Goal: Task Accomplishment & Management: Manage account settings

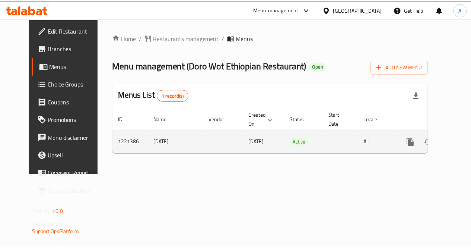
scroll to position [0, 3]
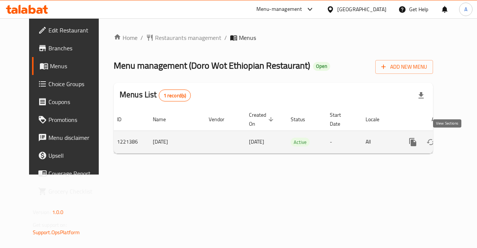
click at [463, 143] on icon "enhanced table" at bounding box center [466, 142] width 7 height 7
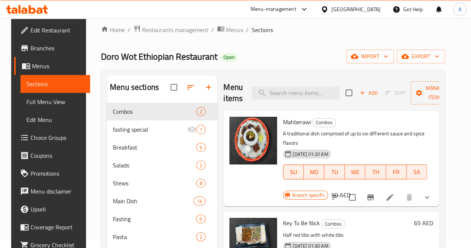
scroll to position [8, 0]
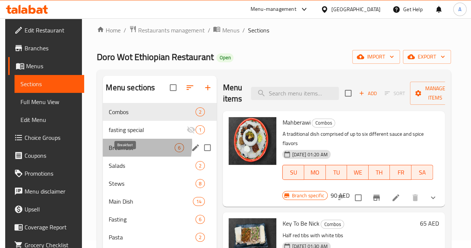
click at [114, 152] on span "Breakfast" at bounding box center [142, 147] width 66 height 9
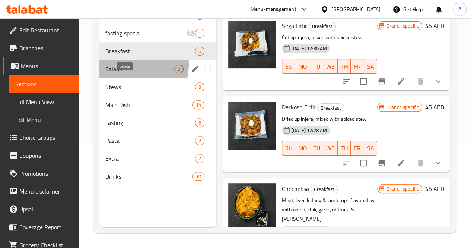
click at [131, 73] on span "Salads" at bounding box center [139, 68] width 69 height 9
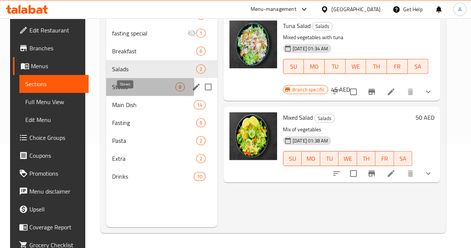
click at [115, 91] on span "Stews" at bounding box center [143, 86] width 63 height 9
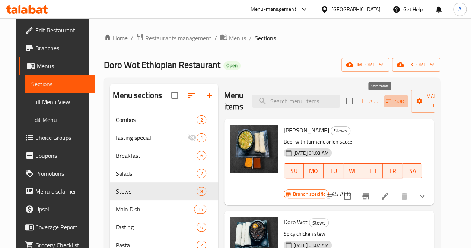
click at [386, 101] on span "Sort" at bounding box center [396, 101] width 20 height 9
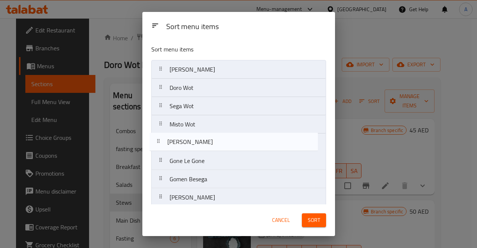
drag, startPoint x: 238, startPoint y: 158, endPoint x: 236, endPoint y: 134, distance: 24.3
click at [236, 134] on nav "[PERSON_NAME] Wot Doro Wot Sega Wot Misto Wot Gone Le Gone Misir Besega Gomen B…" at bounding box center [238, 133] width 175 height 147
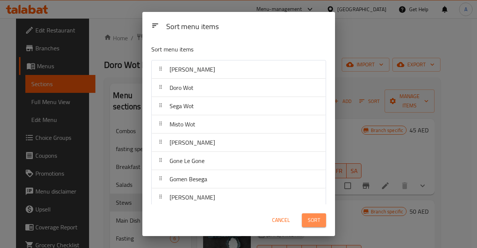
click at [314, 219] on span "Sort" at bounding box center [314, 219] width 12 height 9
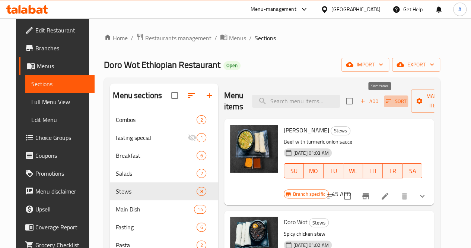
click at [388, 102] on span "Sort" at bounding box center [396, 101] width 20 height 9
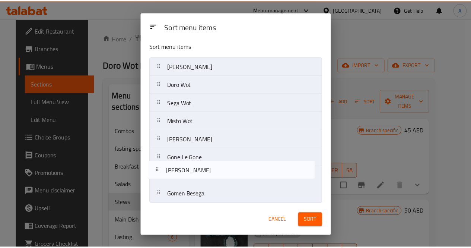
scroll to position [4, 0]
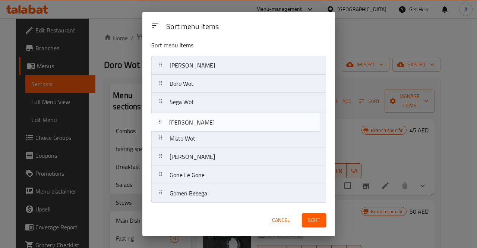
drag, startPoint x: 235, startPoint y: 195, endPoint x: 236, endPoint y: 115, distance: 80.8
click at [236, 115] on nav "[PERSON_NAME] Wot Doro Wot Sega Wot Misto Wot [PERSON_NAME] Gone Le Gone Gomen …" at bounding box center [238, 129] width 175 height 147
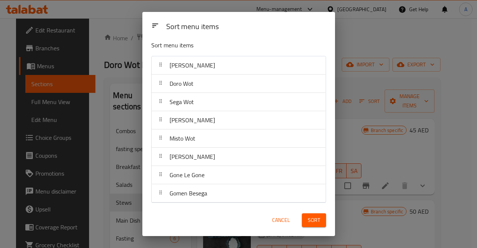
click at [319, 220] on span "Sort" at bounding box center [314, 219] width 12 height 9
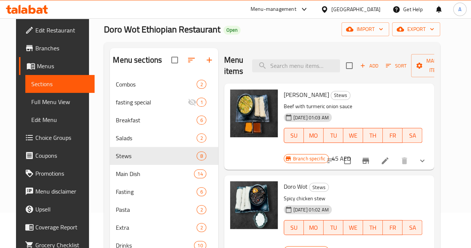
scroll to position [35, 0]
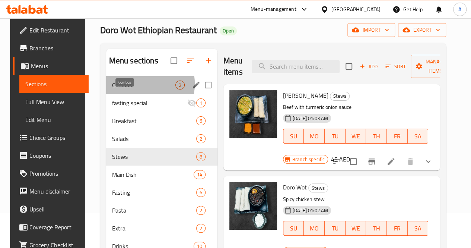
click at [125, 89] on span "Combos" at bounding box center [143, 84] width 63 height 9
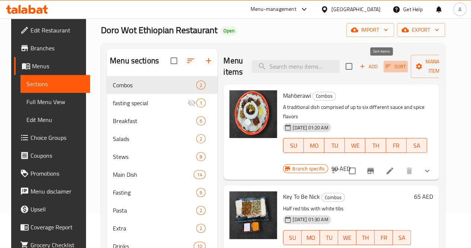
click at [385, 66] on span "Sort" at bounding box center [395, 66] width 20 height 9
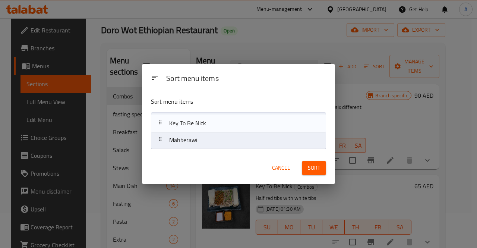
drag, startPoint x: 243, startPoint y: 146, endPoint x: 243, endPoint y: 126, distance: 19.4
click at [243, 126] on nav "Mahberawi Key To Be [PERSON_NAME]" at bounding box center [238, 130] width 175 height 37
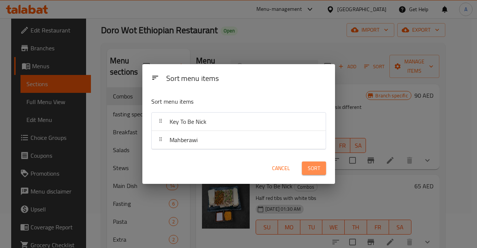
click at [319, 166] on span "Sort" at bounding box center [314, 167] width 12 height 9
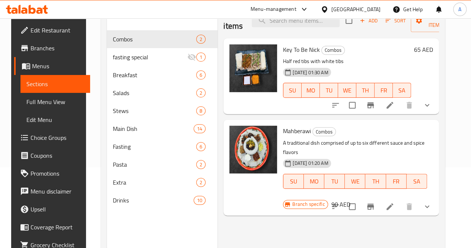
scroll to position [104, 0]
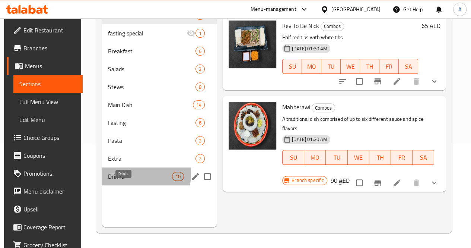
click at [132, 181] on span "Drinks" at bounding box center [140, 176] width 64 height 9
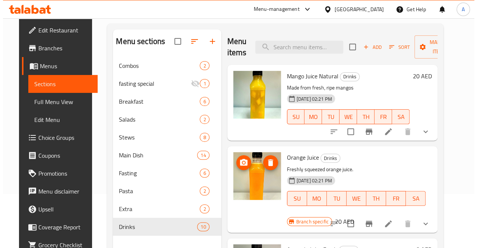
scroll to position [53, 0]
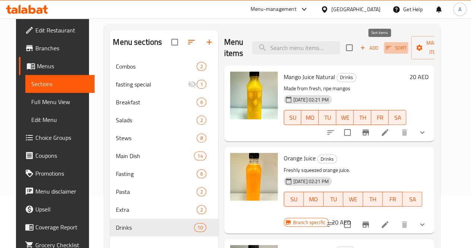
click at [386, 51] on span "Sort" at bounding box center [396, 48] width 20 height 9
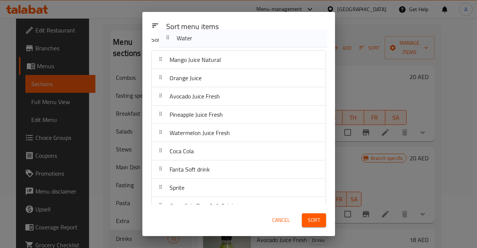
scroll to position [0, 0]
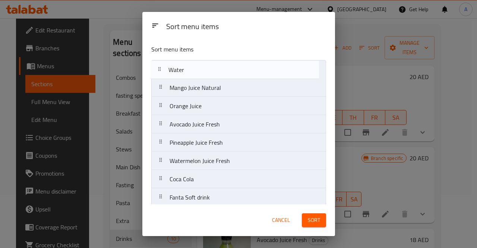
drag, startPoint x: 223, startPoint y: 195, endPoint x: 223, endPoint y: 70, distance: 125.1
click at [223, 70] on nav "Mango Juice Natural Orange Juice Avocado Juice Fresh Pineapple Juice Fresh Wate…" at bounding box center [238, 151] width 175 height 183
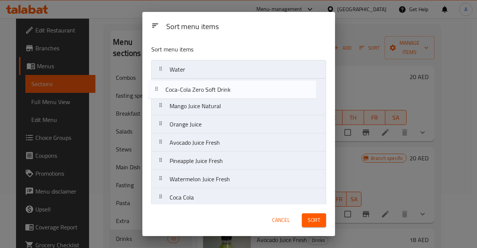
drag, startPoint x: 226, startPoint y: 190, endPoint x: 224, endPoint y: 85, distance: 105.8
click at [224, 85] on nav "Water Mango Juice Natural Orange Juice Avocado Juice Fresh Pineapple Juice Fres…" at bounding box center [238, 151] width 175 height 183
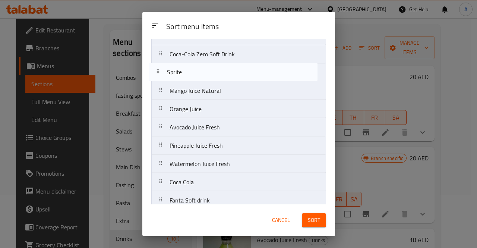
scroll to position [24, 0]
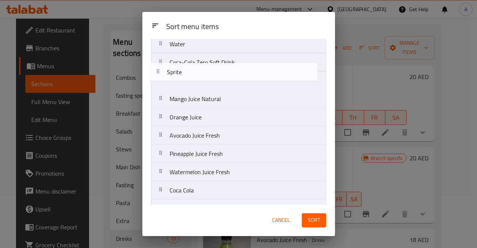
drag, startPoint x: 220, startPoint y: 190, endPoint x: 218, endPoint y: 64, distance: 125.9
click at [218, 64] on nav "Water Coca-Cola Zero Soft Drink Mango Juice Natural Orange Juice Avocado Juice …" at bounding box center [238, 126] width 175 height 183
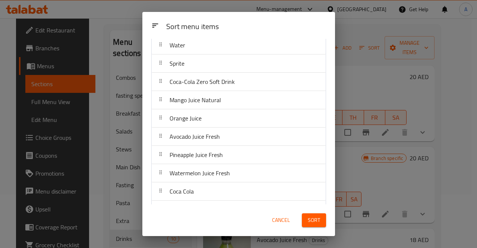
scroll to position [40, 0]
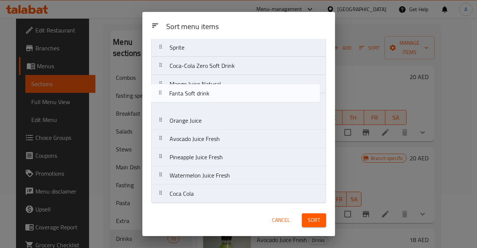
drag, startPoint x: 203, startPoint y: 197, endPoint x: 203, endPoint y: 76, distance: 120.3
click at [203, 76] on nav "Water Sprite Coca-Cola Zero Soft Drink Mango Juice Natural Orange Juice Avocado…" at bounding box center [238, 111] width 175 height 183
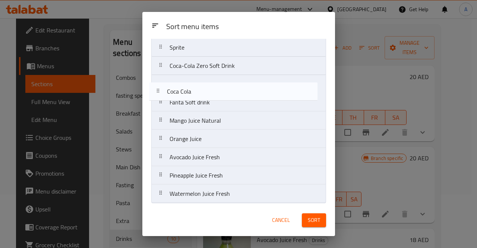
drag, startPoint x: 204, startPoint y: 194, endPoint x: 200, endPoint y: 82, distance: 112.9
click at [200, 82] on nav "Water Sprite Coca-Cola Zero Soft Drink Fanta Soft drink Mango Juice Natural Ora…" at bounding box center [238, 111] width 175 height 183
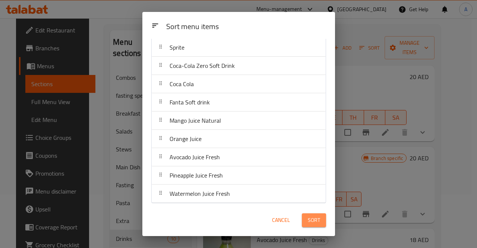
click at [314, 216] on span "Sort" at bounding box center [314, 219] width 12 height 9
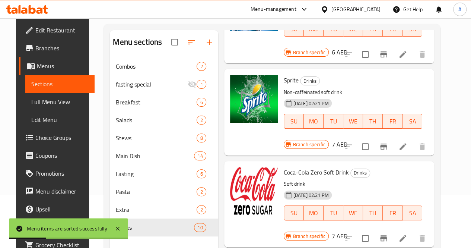
scroll to position [93, 0]
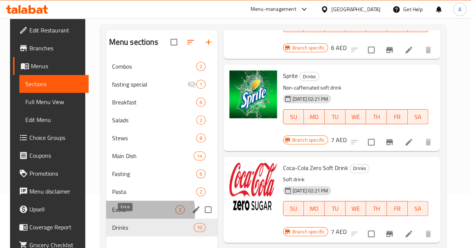
click at [133, 214] on span "Extra" at bounding box center [143, 209] width 63 height 9
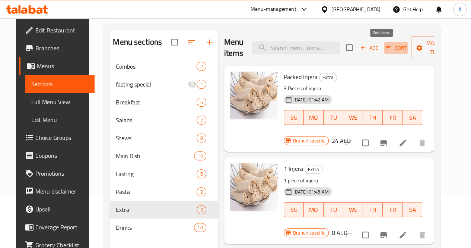
click at [385, 49] on icon "button" at bounding box center [388, 47] width 7 height 7
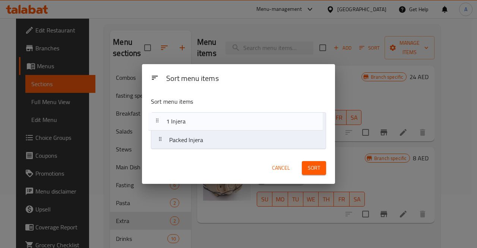
drag, startPoint x: 235, startPoint y: 142, endPoint x: 232, endPoint y: 122, distance: 20.6
click at [232, 122] on nav "Packed Injera 1 Injera" at bounding box center [238, 130] width 175 height 37
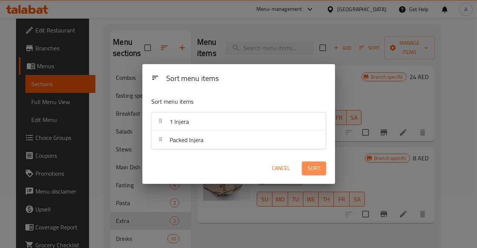
click at [308, 167] on span "Sort" at bounding box center [314, 167] width 12 height 9
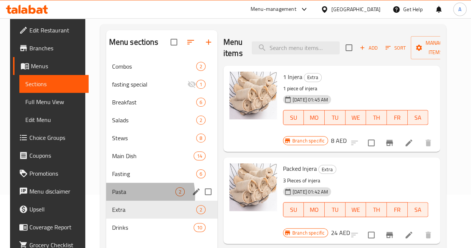
click at [124, 196] on span "Pasta" at bounding box center [143, 191] width 63 height 9
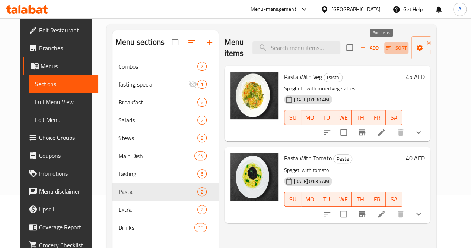
click at [386, 48] on span "Sort" at bounding box center [396, 48] width 20 height 9
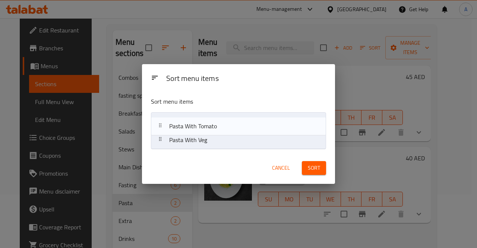
drag, startPoint x: 272, startPoint y: 145, endPoint x: 268, endPoint y: 122, distance: 22.6
click at [268, 122] on nav "Pasta With Veg Pasta With Tomato" at bounding box center [238, 130] width 175 height 37
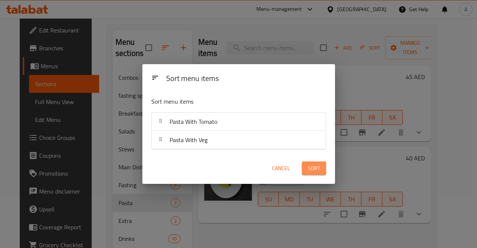
click at [312, 165] on span "Sort" at bounding box center [314, 167] width 12 height 9
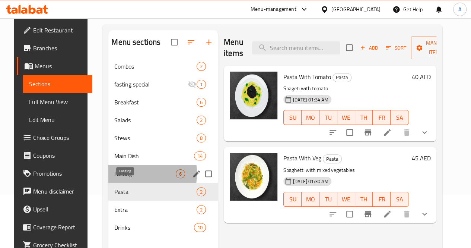
click at [125, 178] on span "Fasting" at bounding box center [144, 173] width 61 height 9
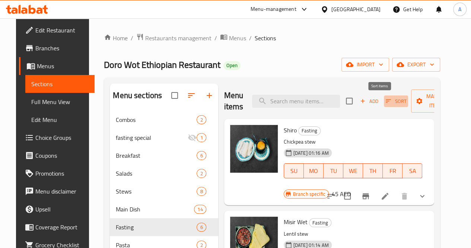
click at [385, 101] on icon "button" at bounding box center [388, 101] width 7 height 7
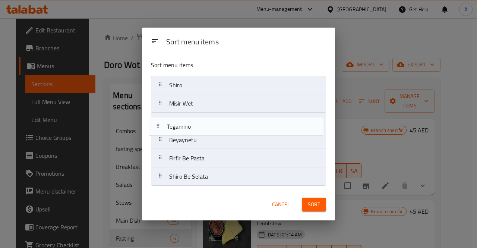
drag, startPoint x: 236, startPoint y: 177, endPoint x: 234, endPoint y: 123, distance: 53.6
click at [234, 123] on nav "[PERSON_NAME] Beyaynetu Firfir Be Pasta Shiro Be [PERSON_NAME]" at bounding box center [238, 131] width 175 height 110
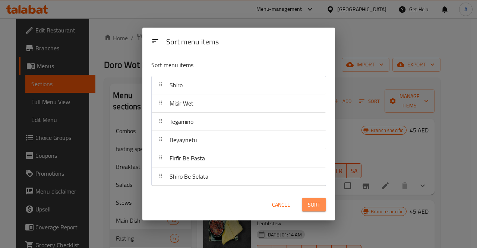
click at [310, 200] on span "Sort" at bounding box center [314, 204] width 12 height 9
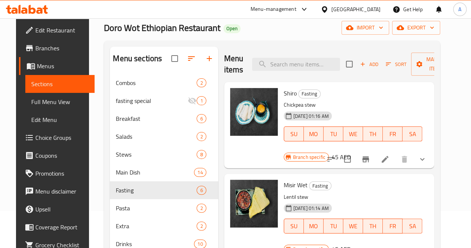
scroll to position [29, 0]
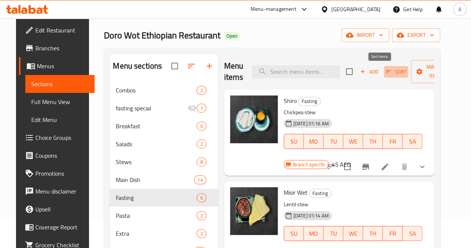
click at [385, 71] on icon "button" at bounding box center [388, 71] width 7 height 7
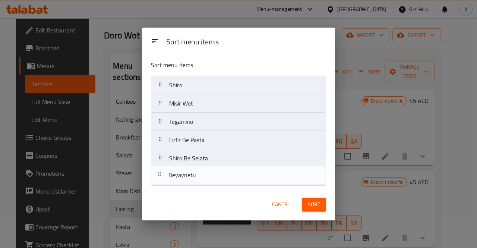
drag, startPoint x: 237, startPoint y: 144, endPoint x: 236, endPoint y: 183, distance: 38.7
click at [236, 183] on nav "[PERSON_NAME] Wet [PERSON_NAME] Firfir Be Pasta Shiro Be Selata" at bounding box center [238, 131] width 175 height 110
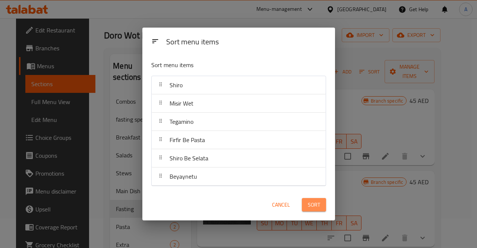
click at [322, 203] on button "Sort" at bounding box center [314, 205] width 24 height 14
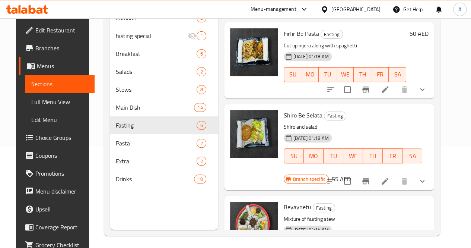
scroll to position [104, 0]
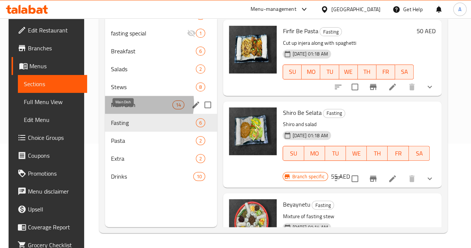
click at [127, 109] on span "Main Dish" at bounding box center [141, 104] width 61 height 9
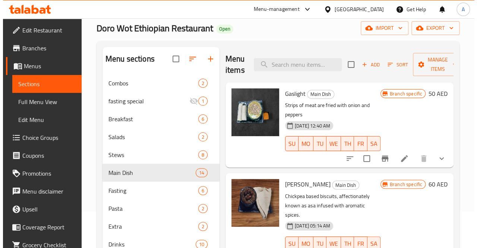
scroll to position [36, 0]
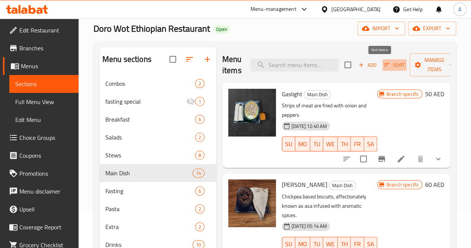
click at [384, 69] on span "Sort" at bounding box center [394, 65] width 20 height 9
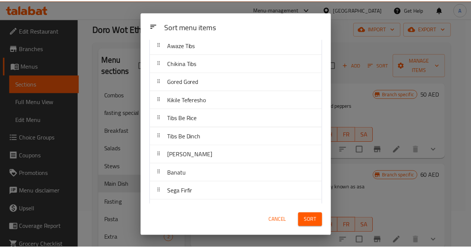
scroll to position [113, 0]
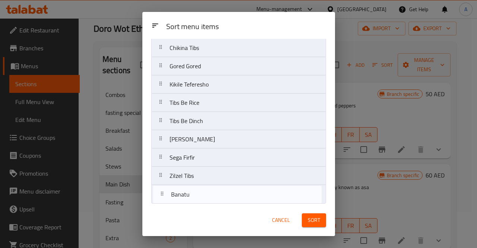
drag, startPoint x: 203, startPoint y: 158, endPoint x: 206, endPoint y: 202, distance: 44.0
click at [206, 202] on div "Sort menu items Gaslight Shimbra Asa Special Kitfo Kitifo Awaze Tibs Chikina Ti…" at bounding box center [238, 121] width 192 height 165
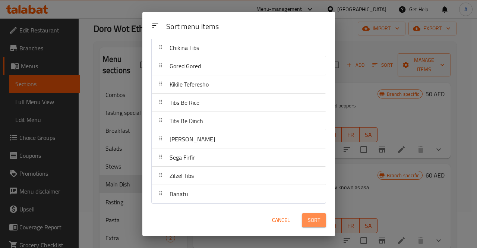
click at [305, 216] on button "Sort" at bounding box center [314, 220] width 24 height 14
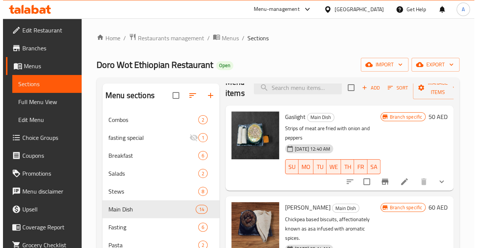
scroll to position [0, 0]
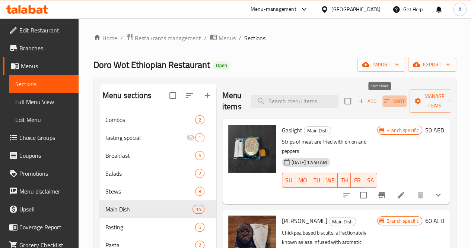
click at [384, 102] on span "Sort" at bounding box center [394, 101] width 20 height 9
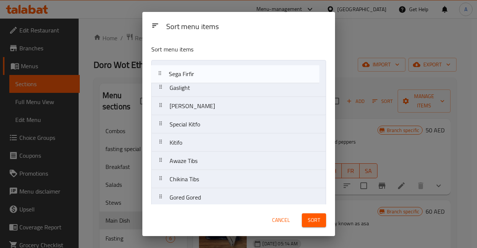
drag, startPoint x: 199, startPoint y: 160, endPoint x: 200, endPoint y: 76, distance: 84.9
click at [200, 76] on nav "Gaslight Shimbra Asa Special Kitfo Kitifo Awaze Tibs Chikina Tibs Gored Gored K…" at bounding box center [238, 188] width 175 height 256
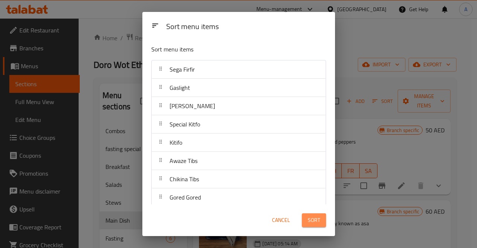
click at [313, 216] on span "Sort" at bounding box center [314, 219] width 12 height 9
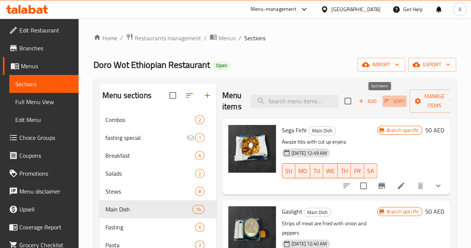
click at [382, 96] on button "Sort" at bounding box center [394, 101] width 24 height 12
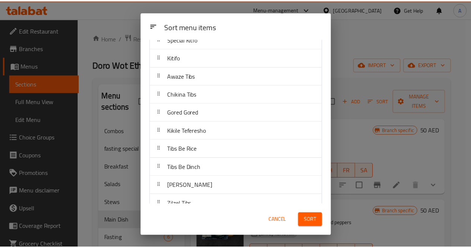
scroll to position [113, 0]
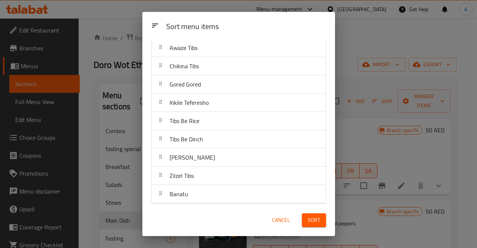
drag, startPoint x: 253, startPoint y: 124, endPoint x: 247, endPoint y: 163, distance: 39.6
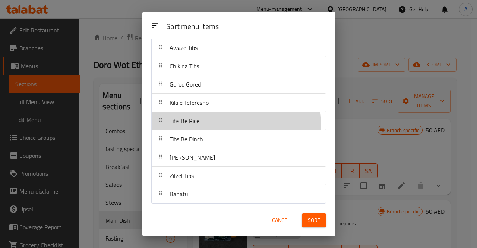
drag, startPoint x: 247, startPoint y: 163, endPoint x: 209, endPoint y: 125, distance: 53.2
click at [209, 125] on div "Tibs Be Rice" at bounding box center [239, 121] width 168 height 18
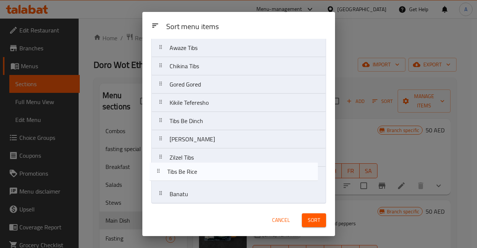
drag, startPoint x: 206, startPoint y: 122, endPoint x: 204, endPoint y: 176, distance: 54.0
click at [204, 176] on nav "Sega Firfir Gaslight Shimbra Asa Special Kitfo Kitifo Awaze Tibs Chikina Tibs G…" at bounding box center [238, 75] width 175 height 256
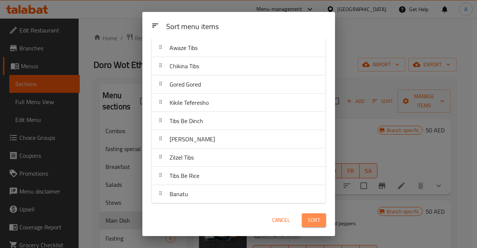
click at [316, 219] on span "Sort" at bounding box center [314, 219] width 12 height 9
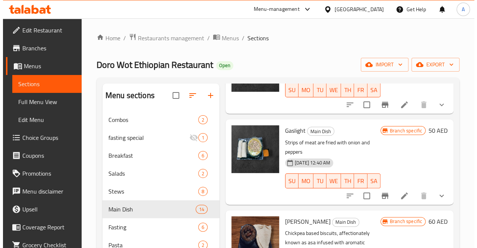
scroll to position [0, 0]
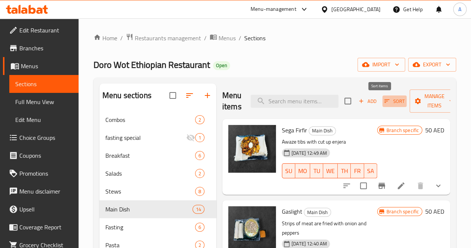
click at [383, 104] on icon "button" at bounding box center [386, 101] width 7 height 7
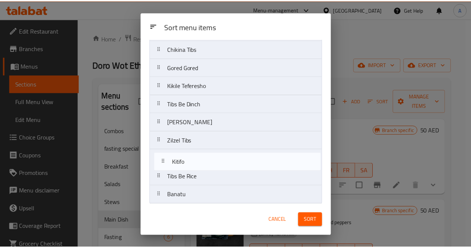
scroll to position [112, 0]
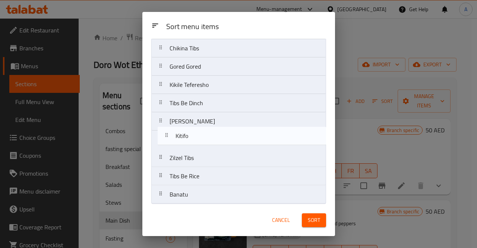
drag, startPoint x: 222, startPoint y: 85, endPoint x: 228, endPoint y: 140, distance: 55.5
click at [228, 140] on nav "Sega Firfir Gaslight Shimbra Asa Special Kitfo Kitifo Awaze Tibs Chikina Tibs G…" at bounding box center [238, 76] width 175 height 256
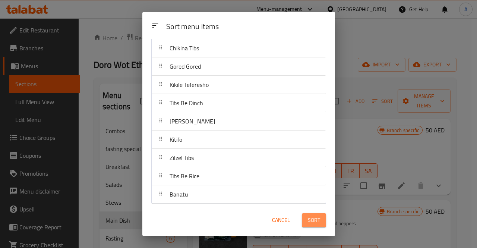
click at [312, 219] on span "Sort" at bounding box center [314, 219] width 12 height 9
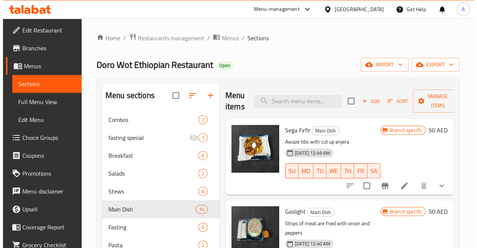
scroll to position [0, 0]
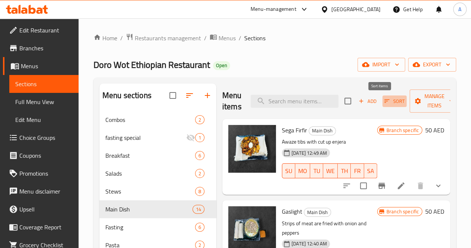
click at [383, 101] on icon "button" at bounding box center [386, 101] width 7 height 7
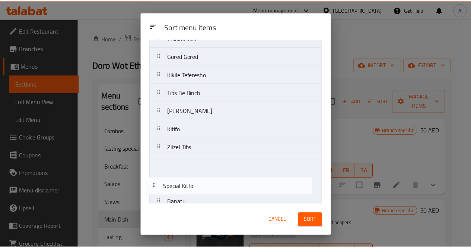
scroll to position [113, 0]
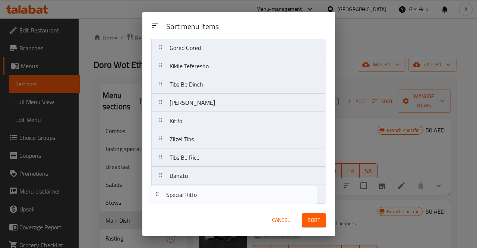
drag, startPoint x: 269, startPoint y: 119, endPoint x: 266, endPoint y: 193, distance: 74.5
click at [266, 193] on nav "Sega Firfir Gaslight Shimbra Asa Special Kitfo Awaze Tibs Chikina Tibs Gored Go…" at bounding box center [238, 75] width 175 height 256
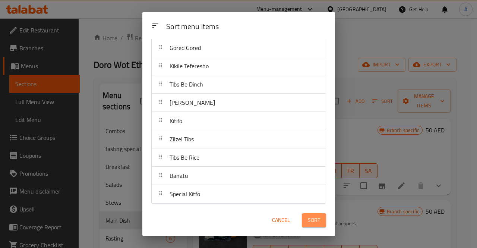
click at [317, 217] on span "Sort" at bounding box center [314, 219] width 12 height 9
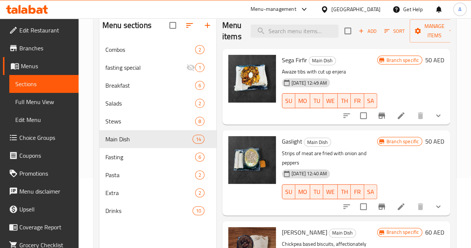
scroll to position [70, 0]
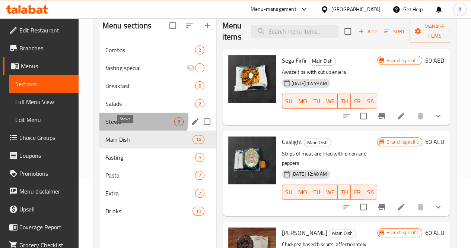
click at [127, 126] on span "Stews" at bounding box center [139, 121] width 69 height 9
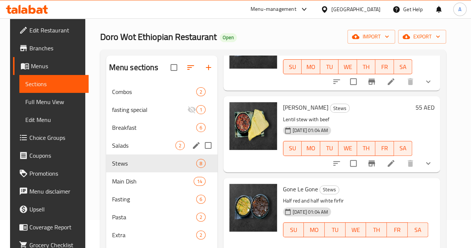
scroll to position [26, 0]
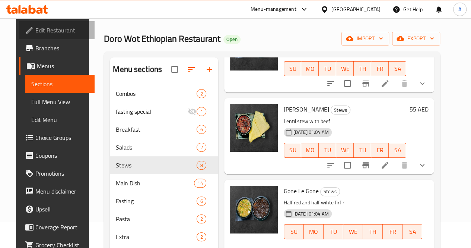
click at [41, 26] on span "Edit Restaurant" at bounding box center [61, 30] width 53 height 9
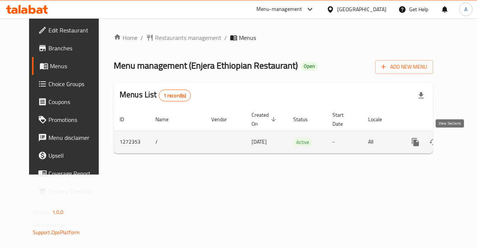
click at [464, 143] on icon "enhanced table" at bounding box center [468, 141] width 9 height 9
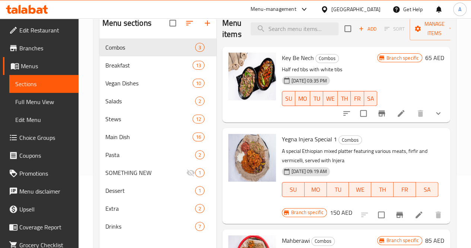
scroll to position [45, 0]
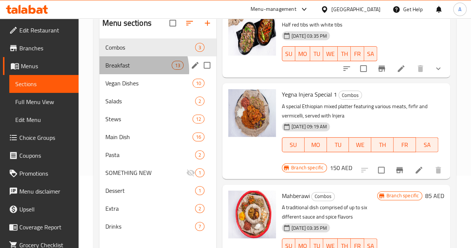
click at [130, 74] on div "Breakfast 13" at bounding box center [157, 65] width 117 height 18
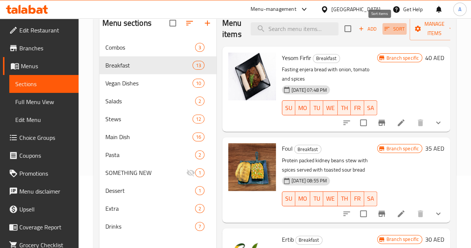
click at [383, 28] on icon "button" at bounding box center [386, 28] width 7 height 7
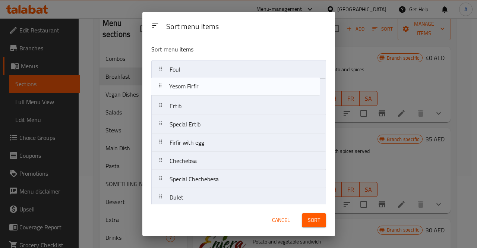
drag, startPoint x: 249, startPoint y: 66, endPoint x: 248, endPoint y: 85, distance: 19.0
click at [248, 85] on nav "Yesom Firfir Foul Ertib Special Ertib Firfir with egg Chechebsa Special Checheb…" at bounding box center [238, 179] width 175 height 238
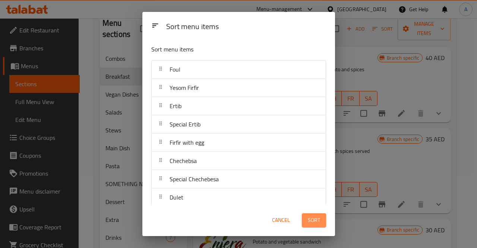
click at [315, 221] on span "Sort" at bounding box center [314, 219] width 12 height 9
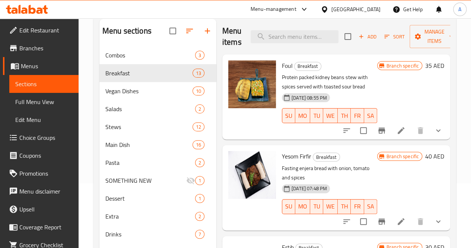
scroll to position [64, 0]
click at [120, 100] on div "Vegan Dishes 10" at bounding box center [157, 91] width 117 height 18
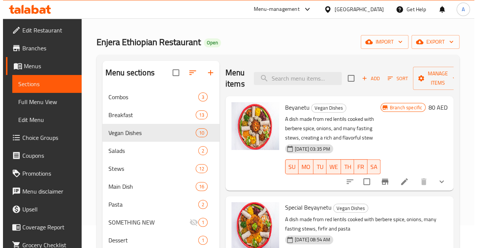
scroll to position [22, 0]
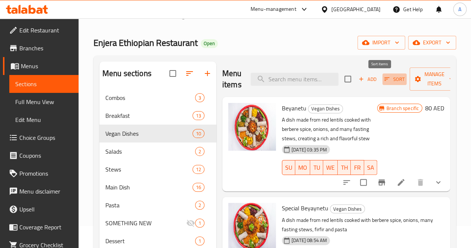
click at [383, 79] on icon "button" at bounding box center [386, 79] width 7 height 7
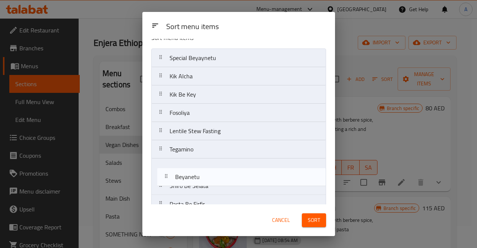
scroll to position [40, 0]
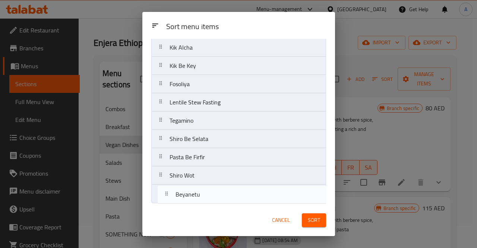
drag, startPoint x: 258, startPoint y: 73, endPoint x: 264, endPoint y: 199, distance: 126.7
click at [264, 199] on nav "Beyanetu Special Beyaynetu Kik Alcha Kik Be Key Fosoliya Lentile Stew Fasting T…" at bounding box center [238, 111] width 175 height 183
drag, startPoint x: 232, startPoint y: 49, endPoint x: 236, endPoint y: 199, distance: 150.1
click at [236, 199] on nav "Special Beyaynetu Kik Alcha Kik Be Key Fosoliya Lentile Stew Fasting Tegamino S…" at bounding box center [238, 111] width 175 height 183
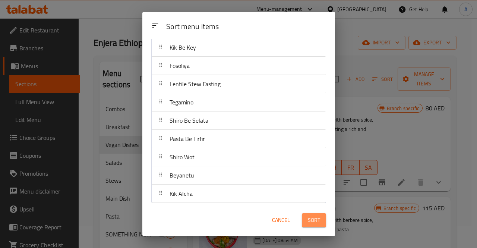
click at [314, 220] on span "Sort" at bounding box center [314, 219] width 12 height 9
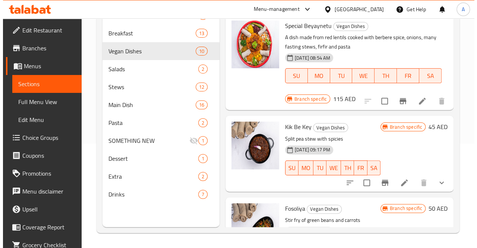
scroll to position [0, 0]
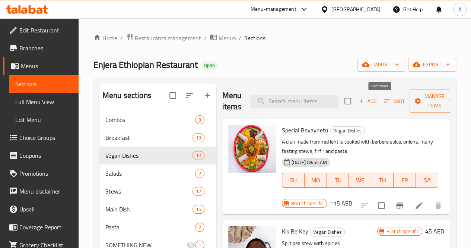
click at [382, 96] on button "Sort" at bounding box center [394, 101] width 24 height 12
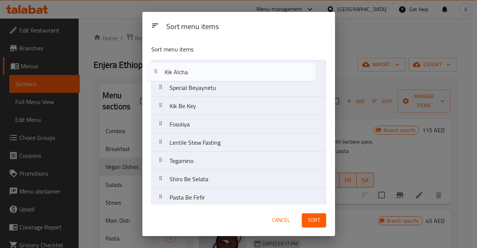
drag, startPoint x: 227, startPoint y: 194, endPoint x: 220, endPoint y: 67, distance: 127.2
click at [220, 67] on nav "Special Beyaynetu Kik Be Key Fosoliya Lentile Stew Fasting Tegamino Shiro Be Se…" at bounding box center [238, 151] width 175 height 183
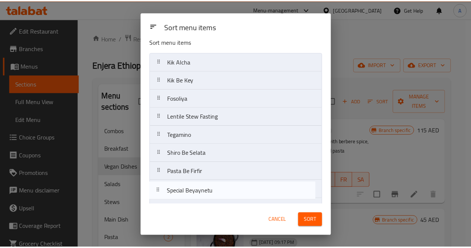
scroll to position [40, 0]
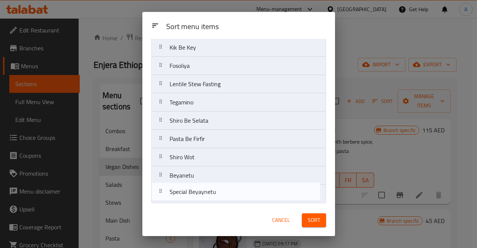
drag, startPoint x: 206, startPoint y: 87, endPoint x: 206, endPoint y: 192, distance: 105.0
click at [206, 192] on nav "Kik Alcha Special Beyaynetu Kik Be Key Fosoliya Lentile Stew Fasting Tegamino S…" at bounding box center [238, 111] width 175 height 183
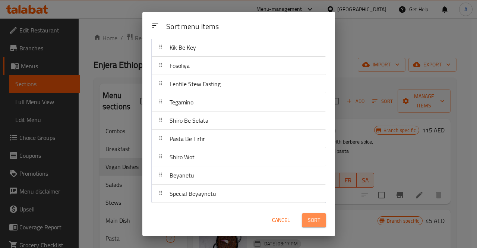
click at [312, 221] on span "Sort" at bounding box center [314, 219] width 12 height 9
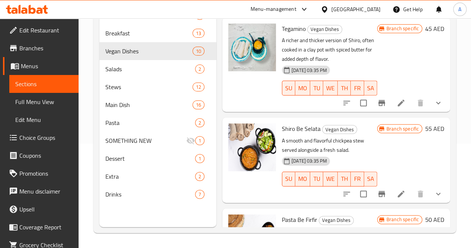
scroll to position [322, 0]
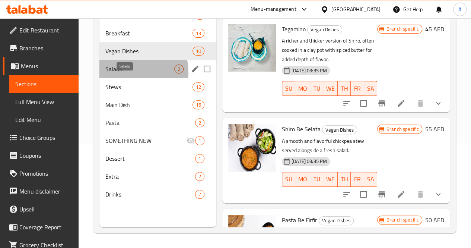
click at [120, 73] on span "Salads" at bounding box center [139, 68] width 69 height 9
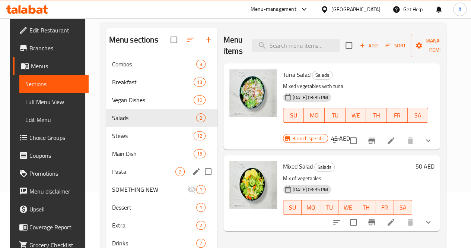
scroll to position [104, 0]
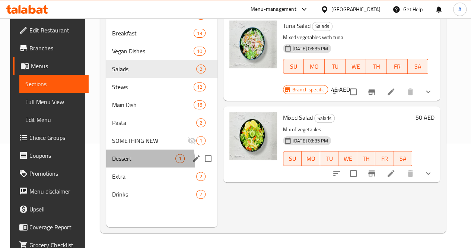
click at [120, 167] on div "Dessert 1" at bounding box center [161, 158] width 111 height 18
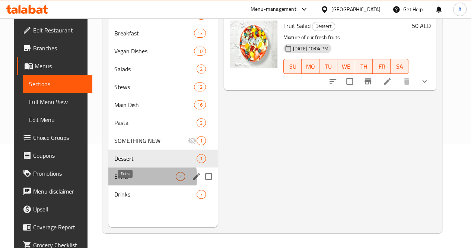
click at [123, 181] on span "Extra" at bounding box center [144, 176] width 61 height 9
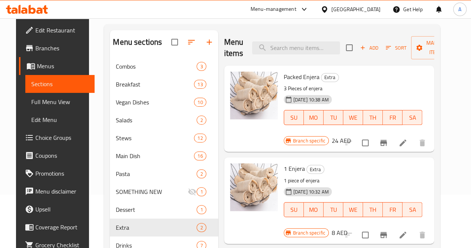
scroll to position [53, 0]
click at [386, 47] on span "Sort" at bounding box center [396, 48] width 20 height 9
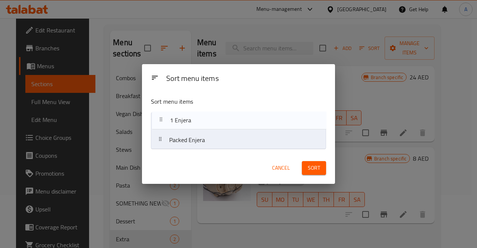
drag, startPoint x: 229, startPoint y: 148, endPoint x: 230, endPoint y: 122, distance: 26.1
click at [230, 122] on nav "Packed Enjera 1 Enjera" at bounding box center [238, 130] width 175 height 37
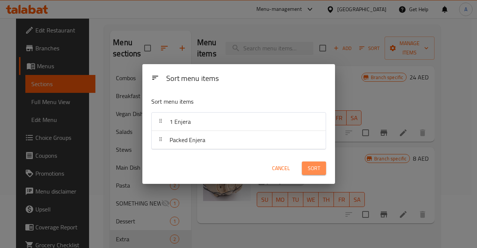
click at [312, 166] on span "Sort" at bounding box center [314, 167] width 12 height 9
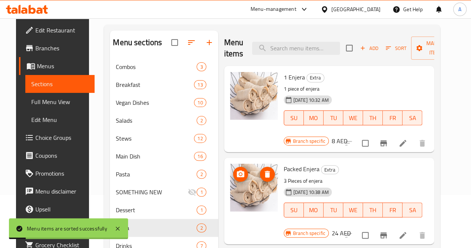
scroll to position [104, 0]
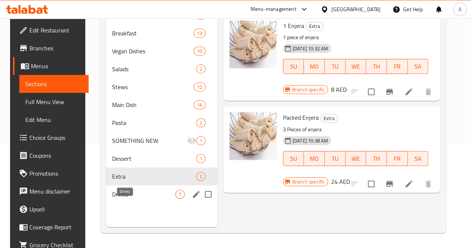
click at [123, 198] on span "Drinks" at bounding box center [143, 194] width 63 height 9
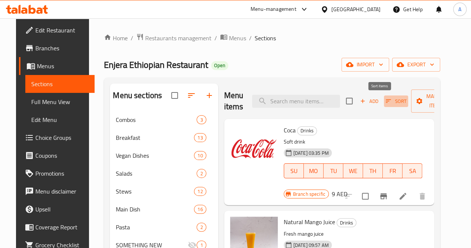
click at [385, 103] on icon "button" at bounding box center [388, 101] width 7 height 7
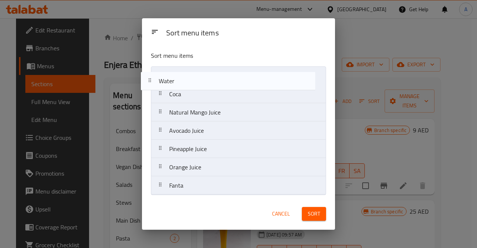
drag, startPoint x: 235, startPoint y: 187, endPoint x: 223, endPoint y: 81, distance: 107.1
click at [223, 81] on nav "Coca Natural Mango Juice Avocado Juice Pineapple Juice Orange Juice Fanta Water" at bounding box center [238, 130] width 175 height 128
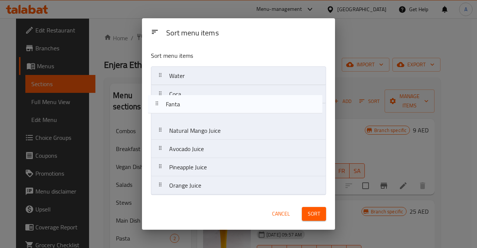
drag, startPoint x: 213, startPoint y: 185, endPoint x: 211, endPoint y: 100, distance: 84.9
click at [211, 100] on nav "Water Coca Natural Mango Juice Avocado Juice Pineapple Juice Orange Juice Fanta" at bounding box center [238, 130] width 175 height 128
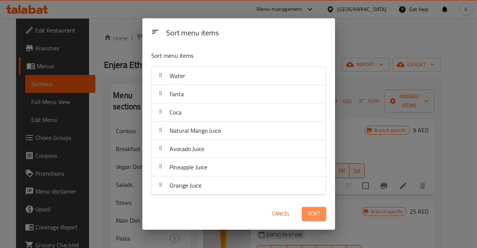
click at [314, 215] on span "Sort" at bounding box center [314, 213] width 12 height 9
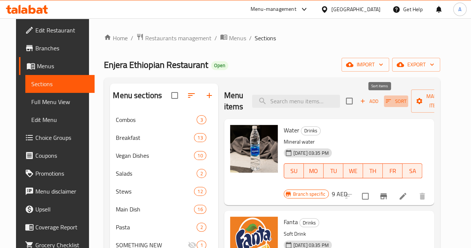
click at [384, 99] on button "Sort" at bounding box center [396, 101] width 24 height 12
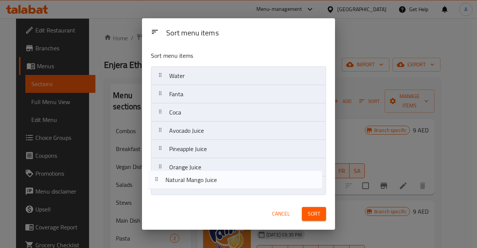
drag, startPoint x: 245, startPoint y: 130, endPoint x: 242, endPoint y: 187, distance: 57.4
click at [242, 187] on nav "Water Fanta Coca Natural Mango Juice Avocado Juice Pineapple Juice Orange Juice" at bounding box center [238, 130] width 175 height 128
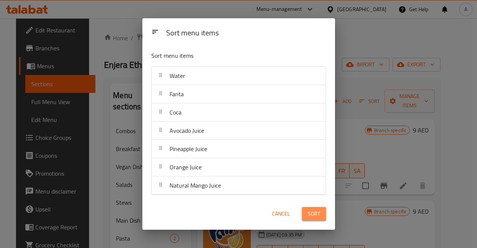
click at [309, 214] on span "Sort" at bounding box center [314, 213] width 12 height 9
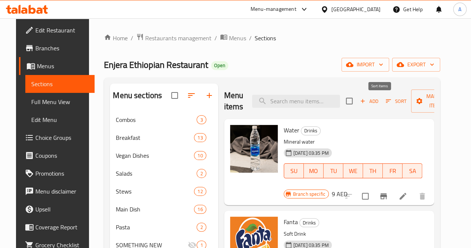
click at [386, 103] on span "Sort" at bounding box center [396, 101] width 20 height 9
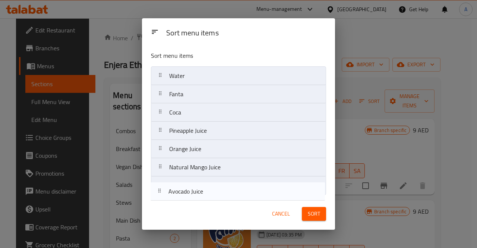
drag, startPoint x: 240, startPoint y: 131, endPoint x: 239, endPoint y: 195, distance: 63.3
click at [239, 195] on div "Sort menu items Water Fanta Coca Avocado Juice Pineapple Juice Orange Juice Nat…" at bounding box center [238, 121] width 193 height 153
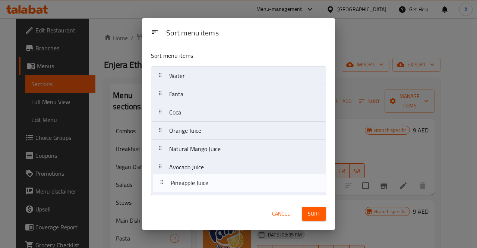
drag, startPoint x: 229, startPoint y: 137, endPoint x: 230, endPoint y: 192, distance: 54.7
click at [230, 192] on nav "Water Fanta Coca Pineapple Juice Orange Juice Natural Mango Juice Avocado Juice" at bounding box center [238, 130] width 175 height 128
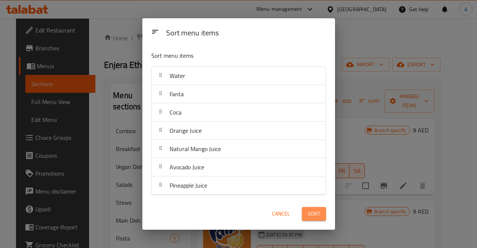
click at [321, 216] on button "Sort" at bounding box center [314, 214] width 24 height 14
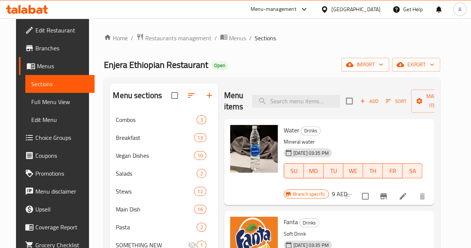
click at [285, 9] on div "Menu-management" at bounding box center [274, 9] width 46 height 9
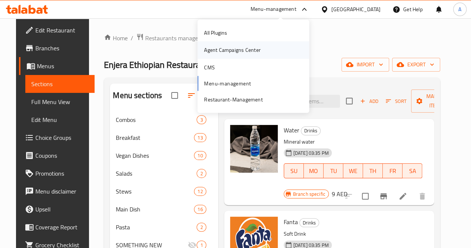
click at [232, 50] on div "Agent Campaigns Center" at bounding box center [232, 50] width 56 height 8
